Goal: Information Seeking & Learning: Learn about a topic

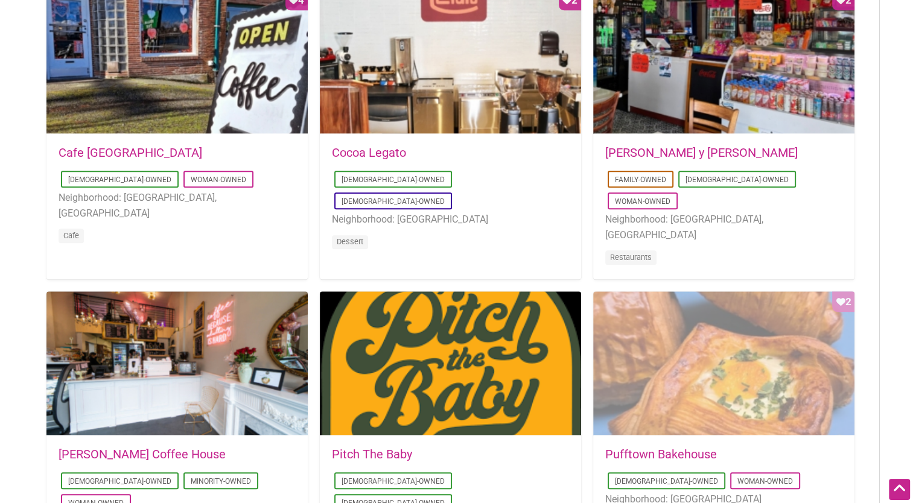
scroll to position [604, 0]
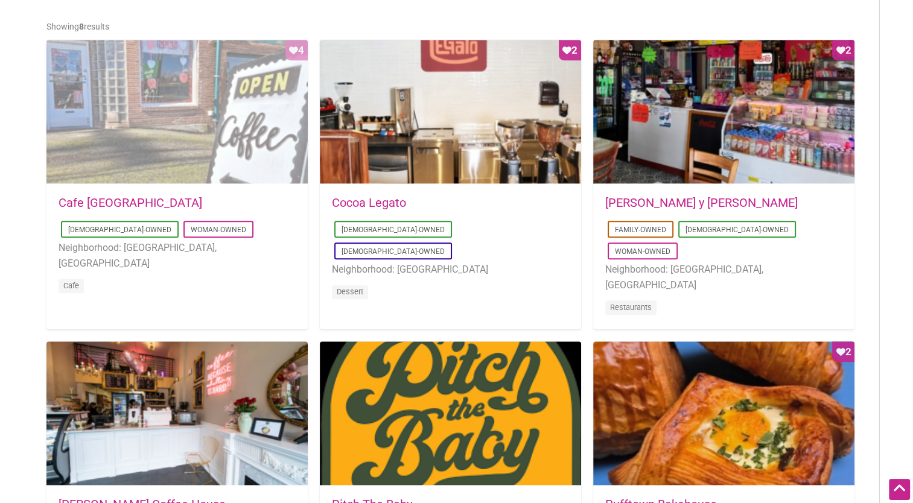
click at [151, 129] on div "Favorite Count 4" at bounding box center [176, 112] width 261 height 145
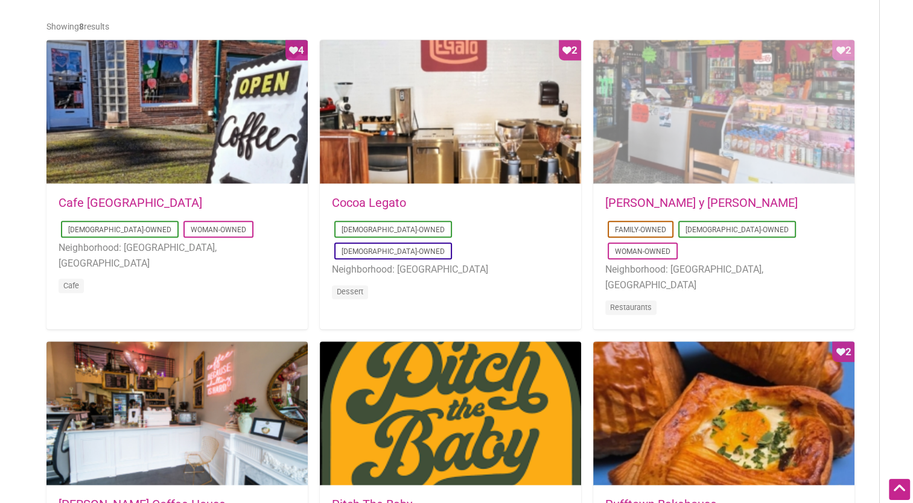
click at [679, 147] on div "Favorite Count 2" at bounding box center [723, 112] width 261 height 145
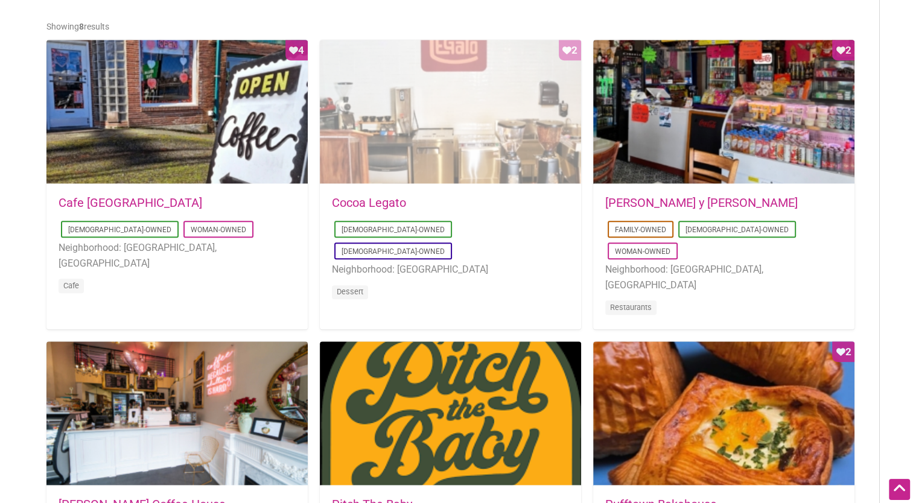
click at [447, 115] on div "Favorite Count 2" at bounding box center [450, 112] width 261 height 145
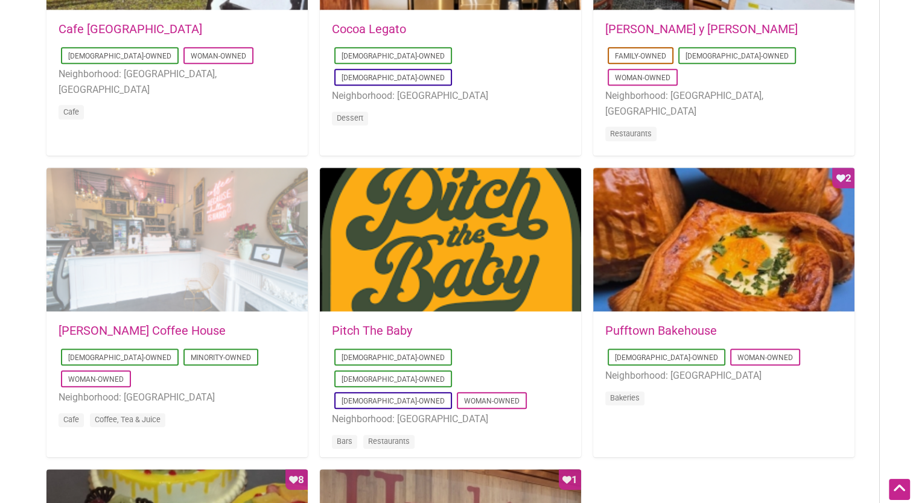
scroll to position [845, 0]
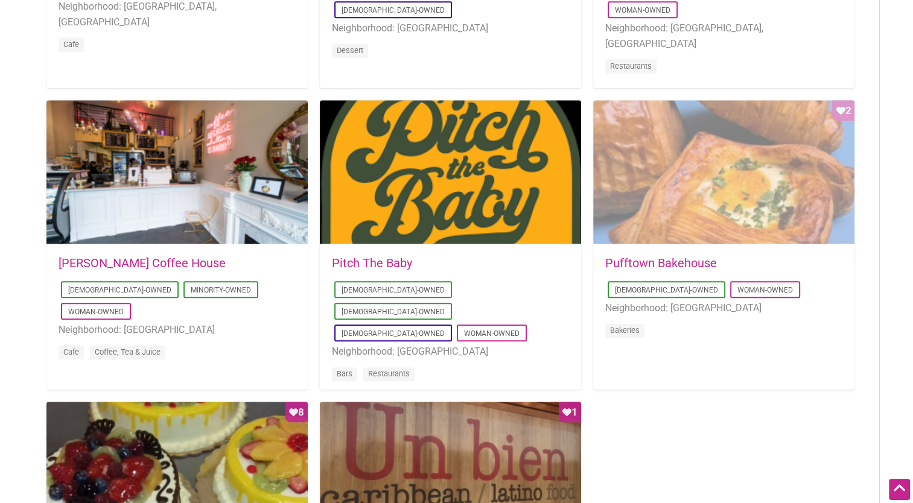
click at [645, 157] on div "Favorite Count 2" at bounding box center [723, 172] width 261 height 145
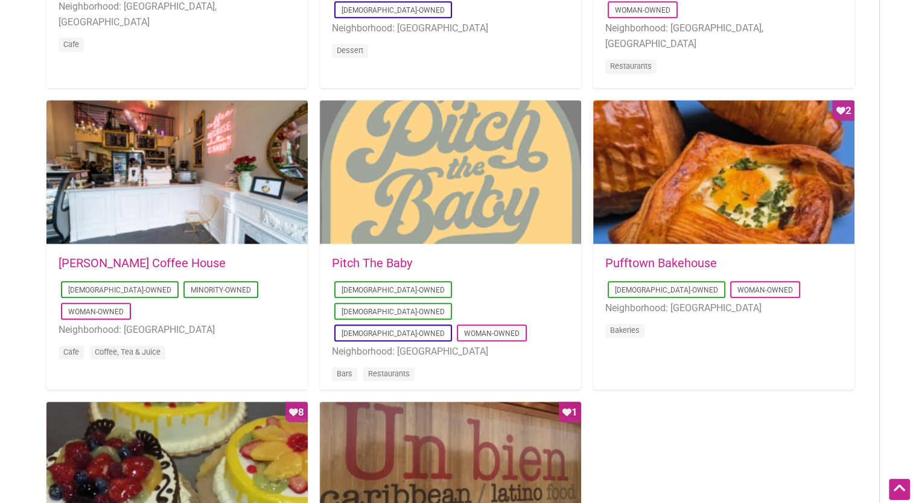
click at [409, 196] on div at bounding box center [450, 172] width 261 height 145
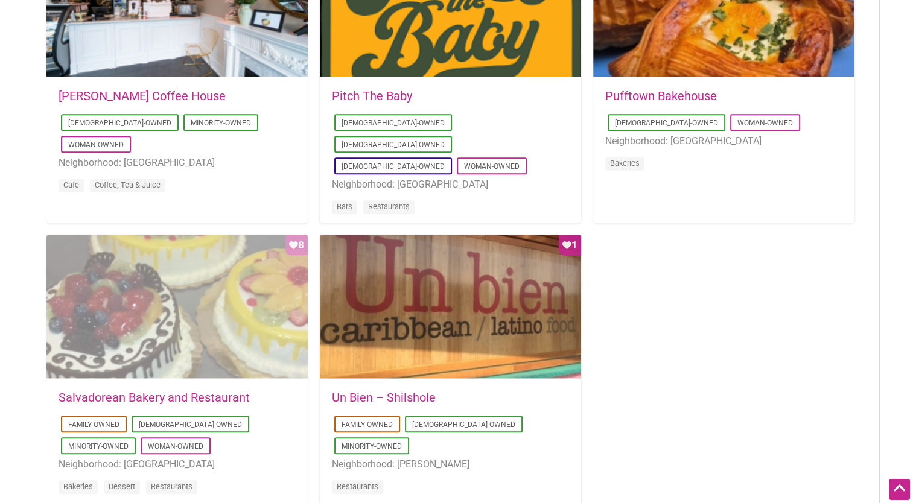
scroll to position [1087, 0]
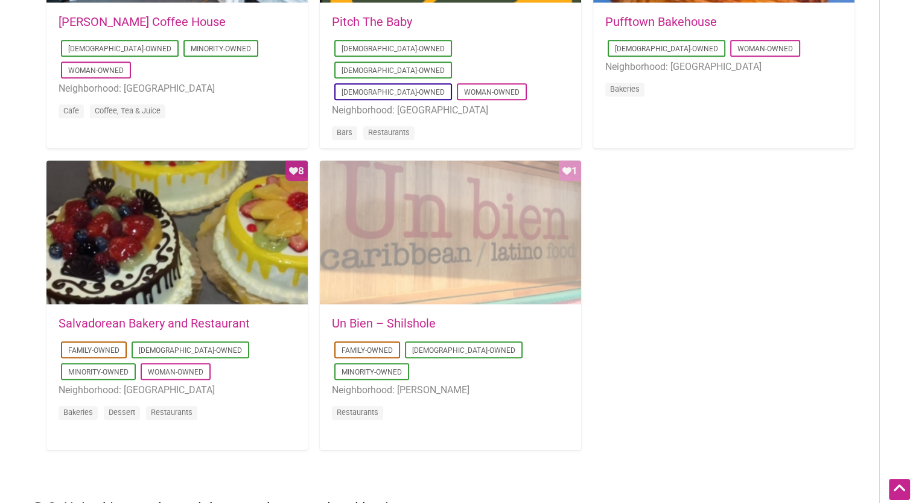
click at [428, 264] on div "Favorite Count 1" at bounding box center [450, 233] width 261 height 145
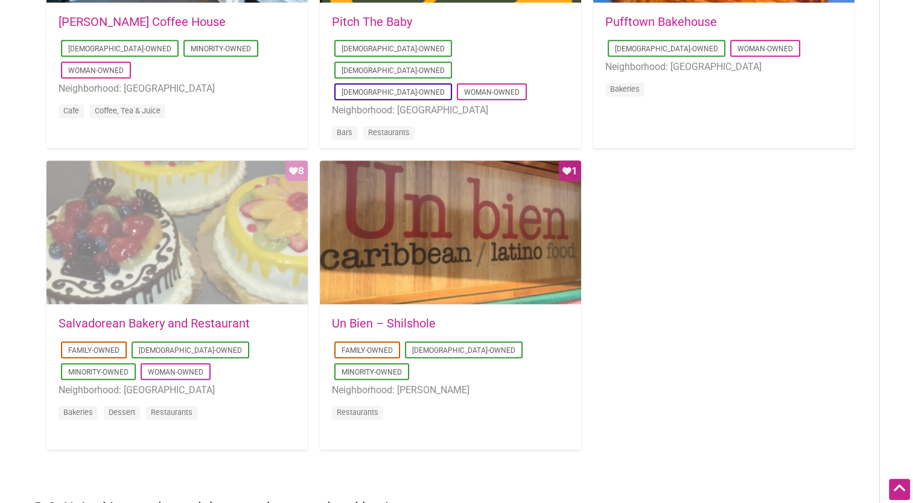
click at [208, 250] on div "Favorite Count 8" at bounding box center [176, 233] width 261 height 145
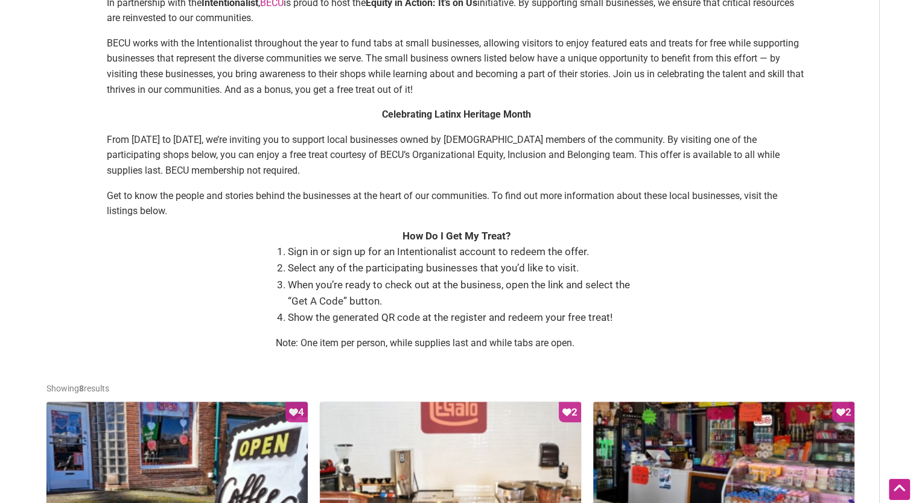
scroll to position [0, 0]
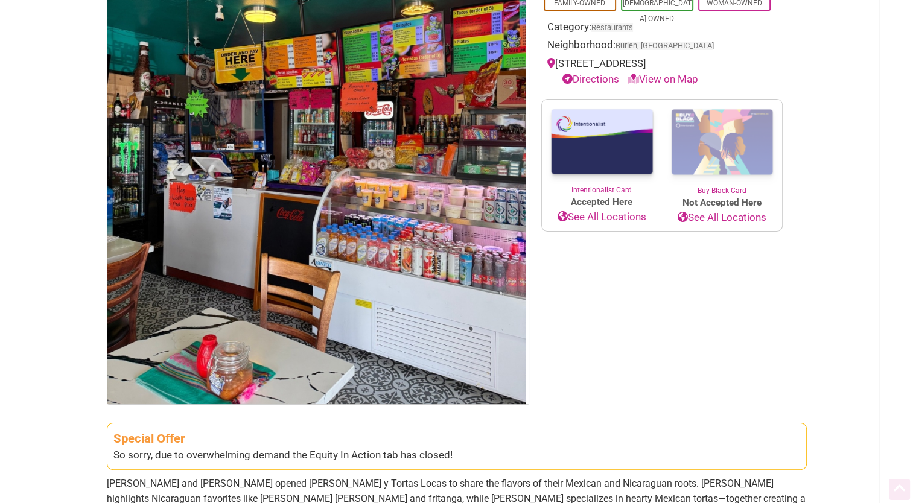
scroll to position [181, 0]
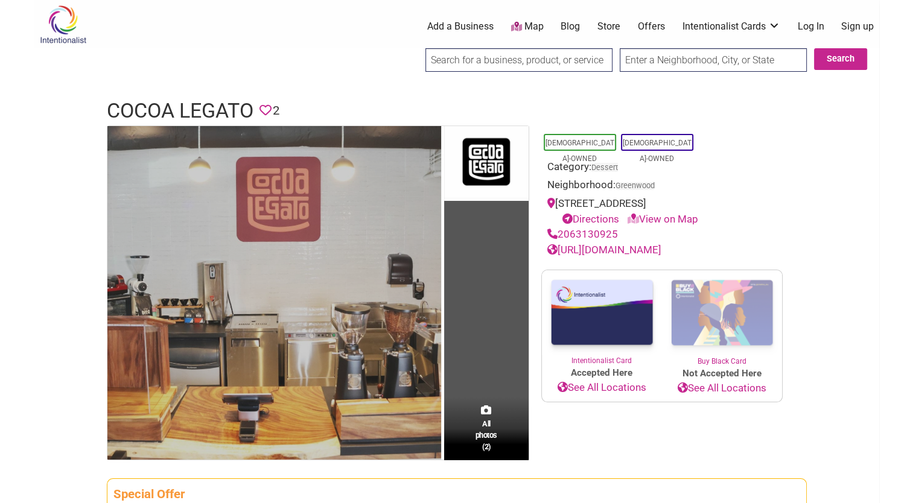
scroll to position [121, 0]
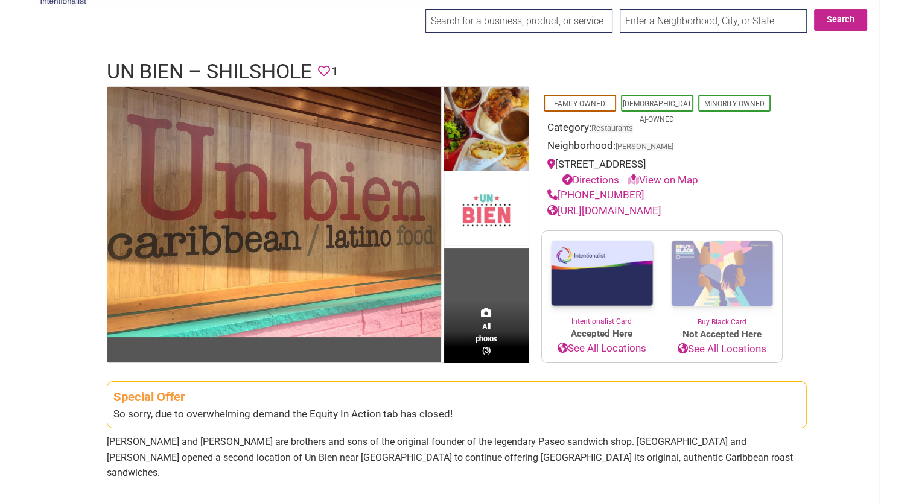
scroll to position [60, 0]
